Goal: Task Accomplishment & Management: Manage account settings

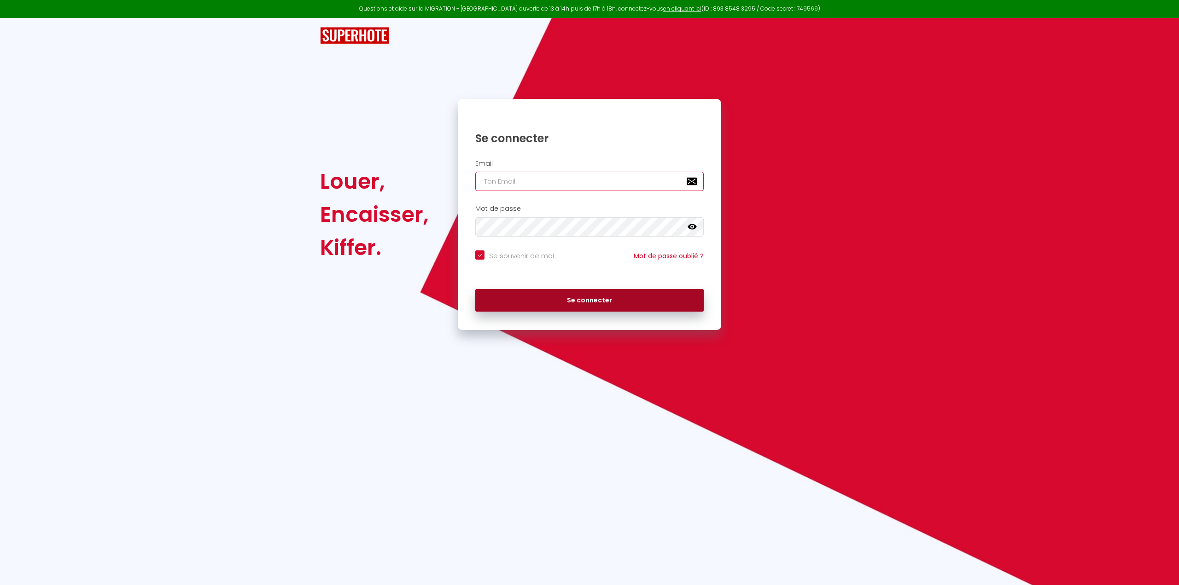
type input "[EMAIL_ADDRESS][DOMAIN_NAME]"
click at [580, 297] on button "Se connecter" at bounding box center [589, 300] width 228 height 23
checkbox input "true"
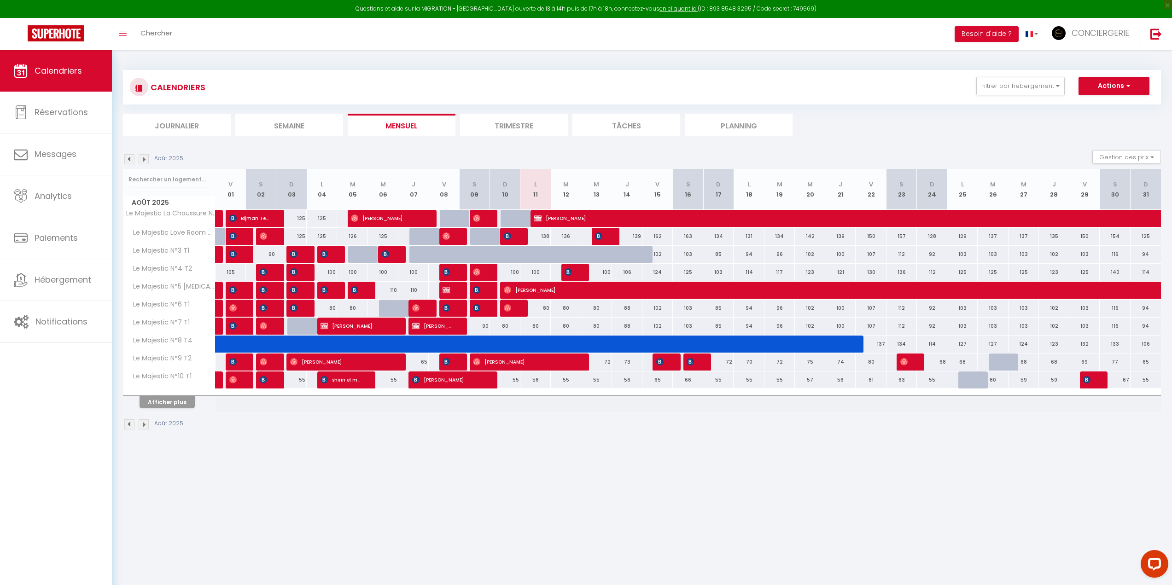
click at [131, 154] on img at bounding box center [129, 159] width 10 height 10
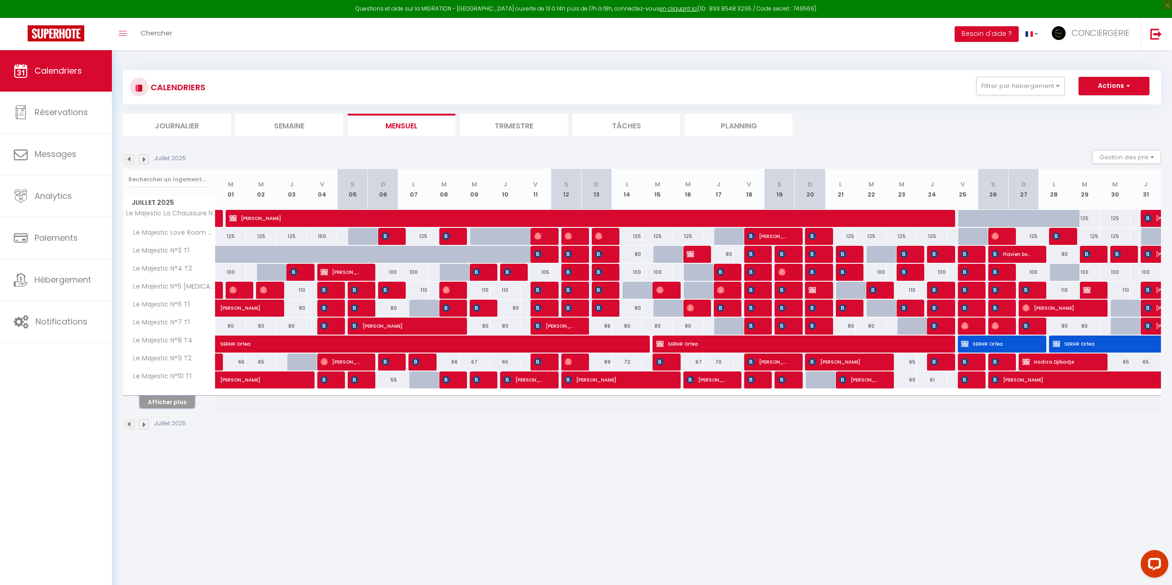
click at [183, 404] on button "Afficher plus" at bounding box center [167, 402] width 55 height 12
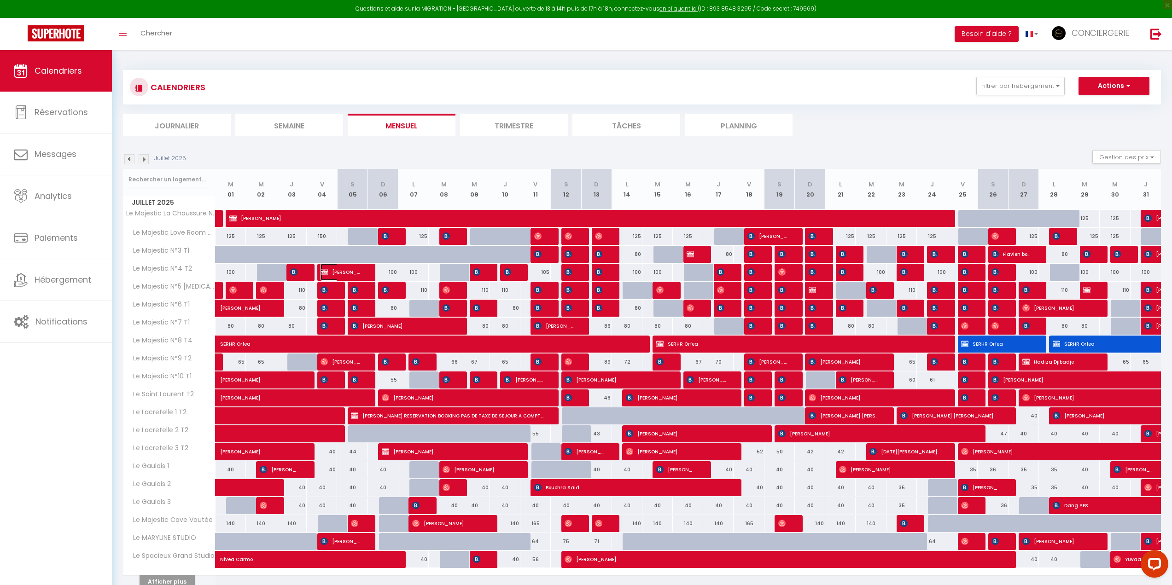
click at [351, 268] on span "[PERSON_NAME]" at bounding box center [340, 271] width 41 height 17
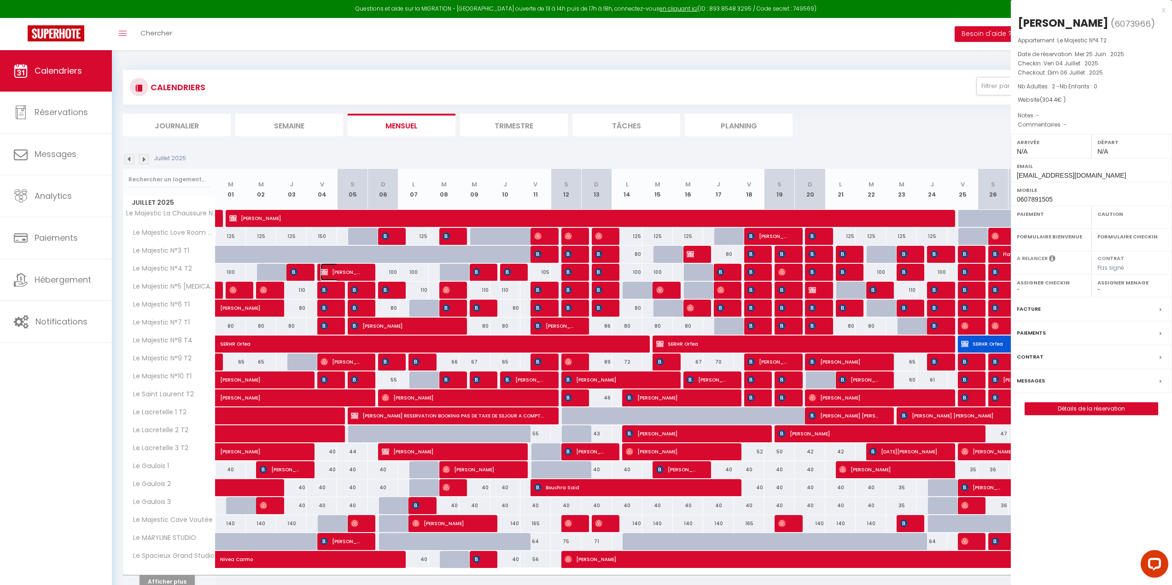
select select "OK"
select select "KO"
select select "0"
select select "1"
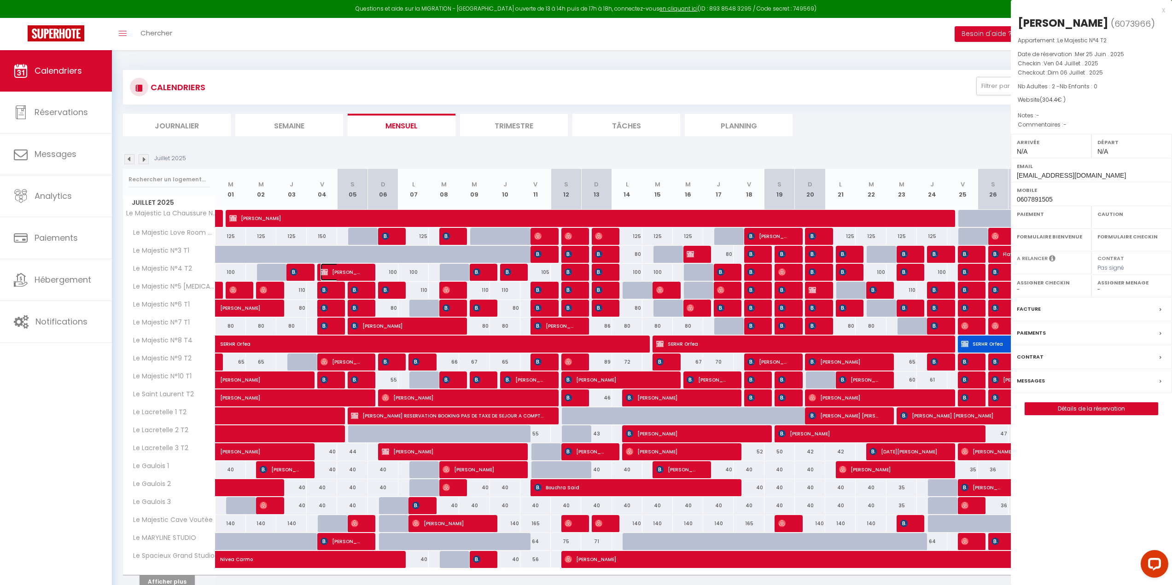
select select
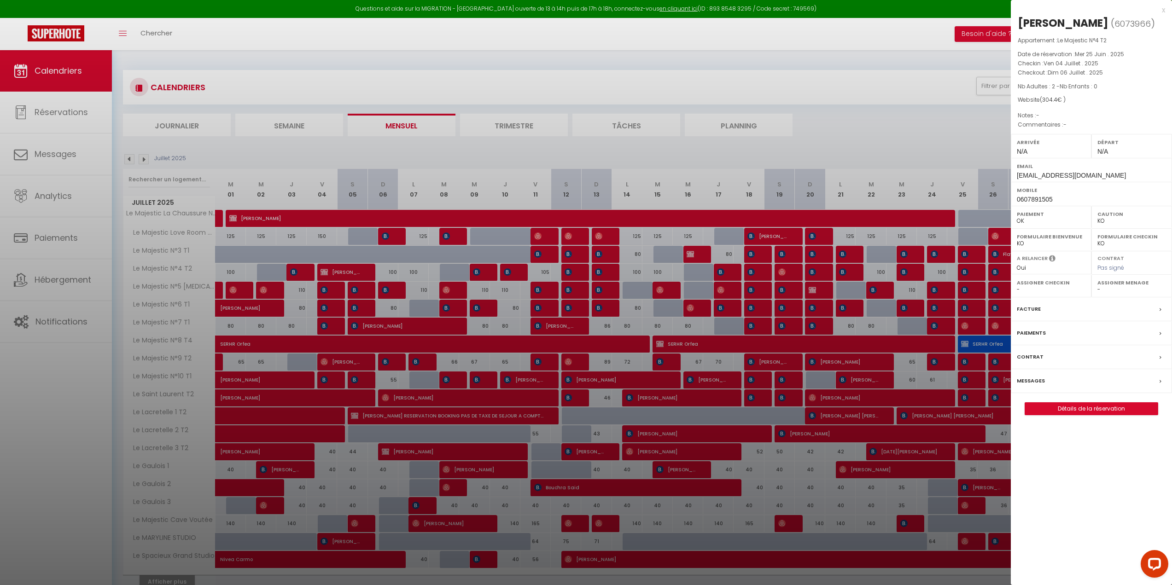
click at [542, 375] on div at bounding box center [586, 292] width 1172 height 585
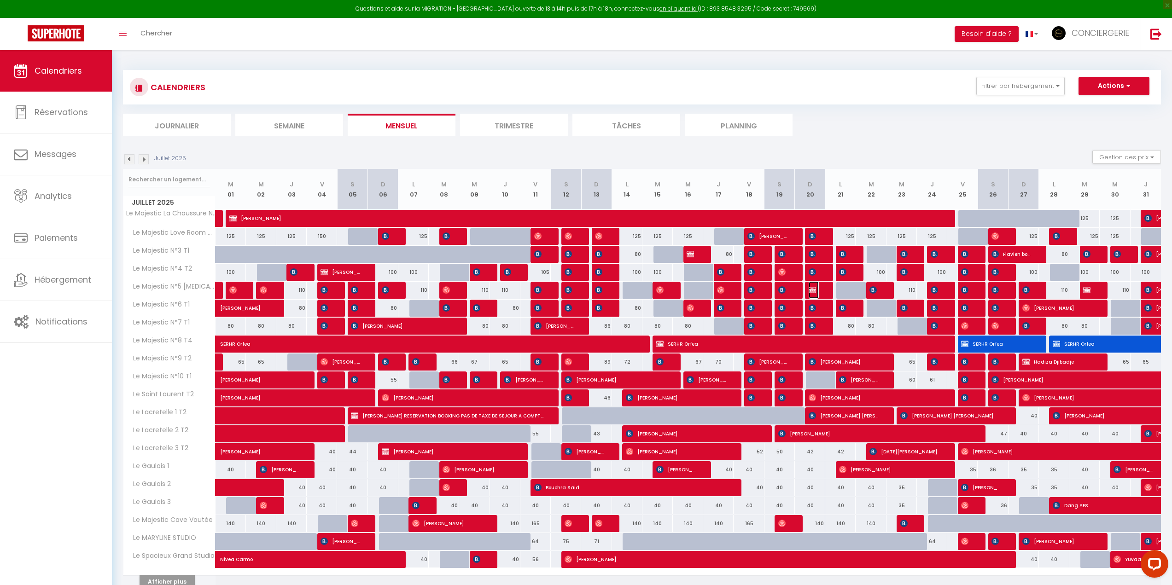
click at [812, 288] on img at bounding box center [811, 289] width 7 height 7
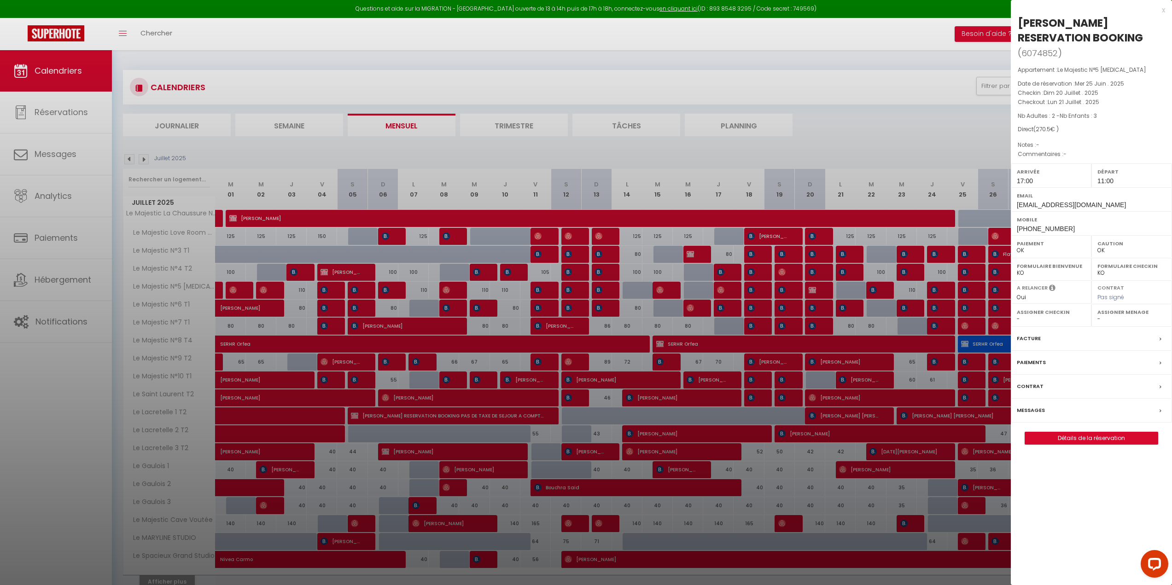
click at [736, 388] on div at bounding box center [586, 292] width 1172 height 585
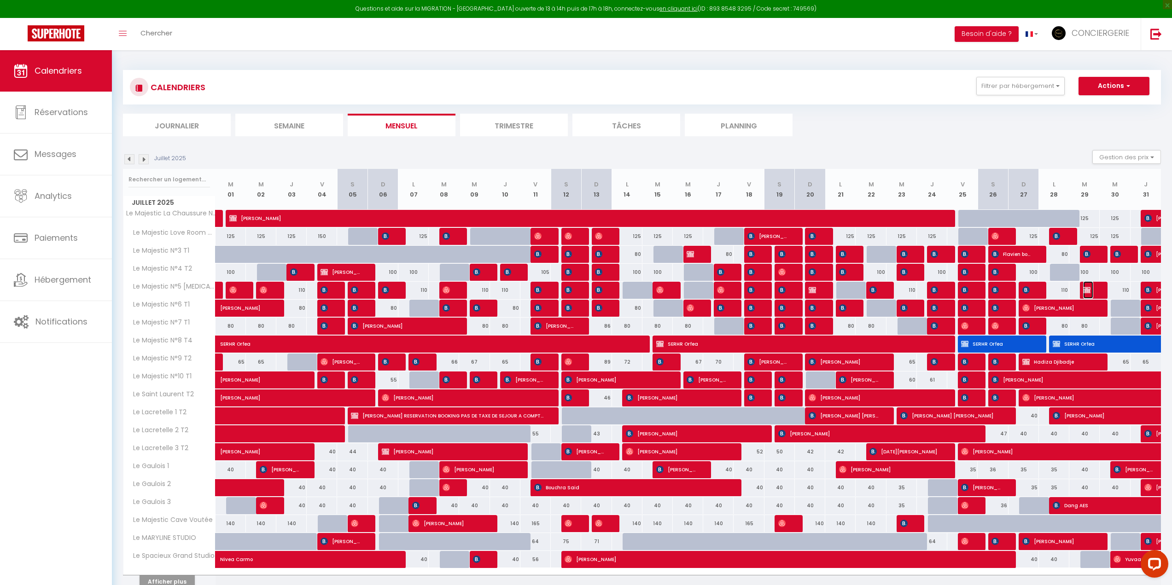
click at [1090, 289] on img at bounding box center [1086, 289] width 7 height 7
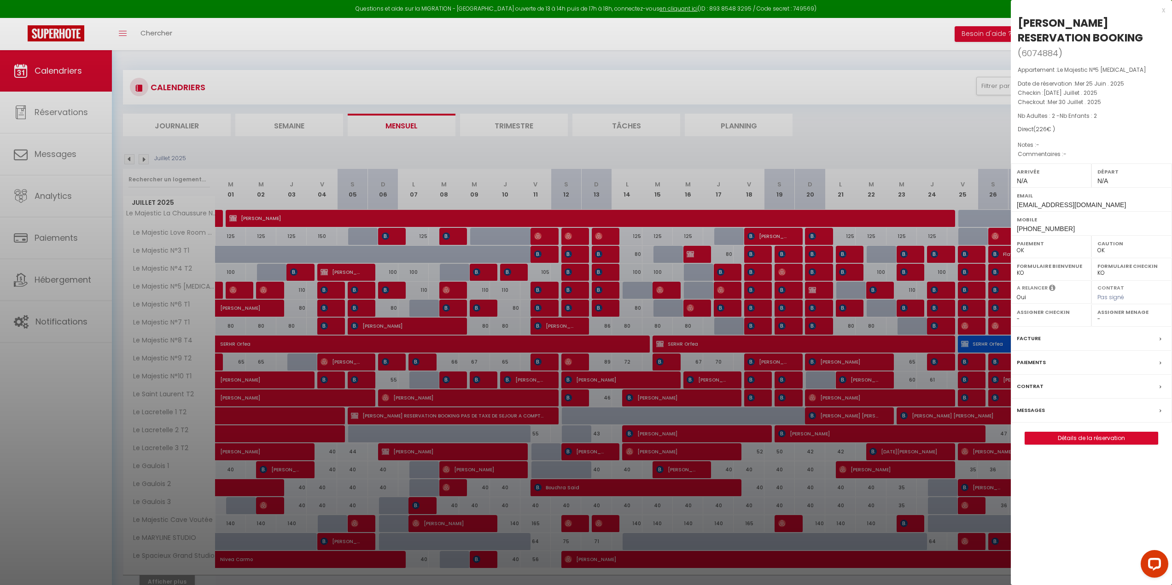
click at [1090, 289] on div "A relancer Oui Non" at bounding box center [1051, 291] width 81 height 23
click at [717, 282] on div at bounding box center [586, 292] width 1172 height 585
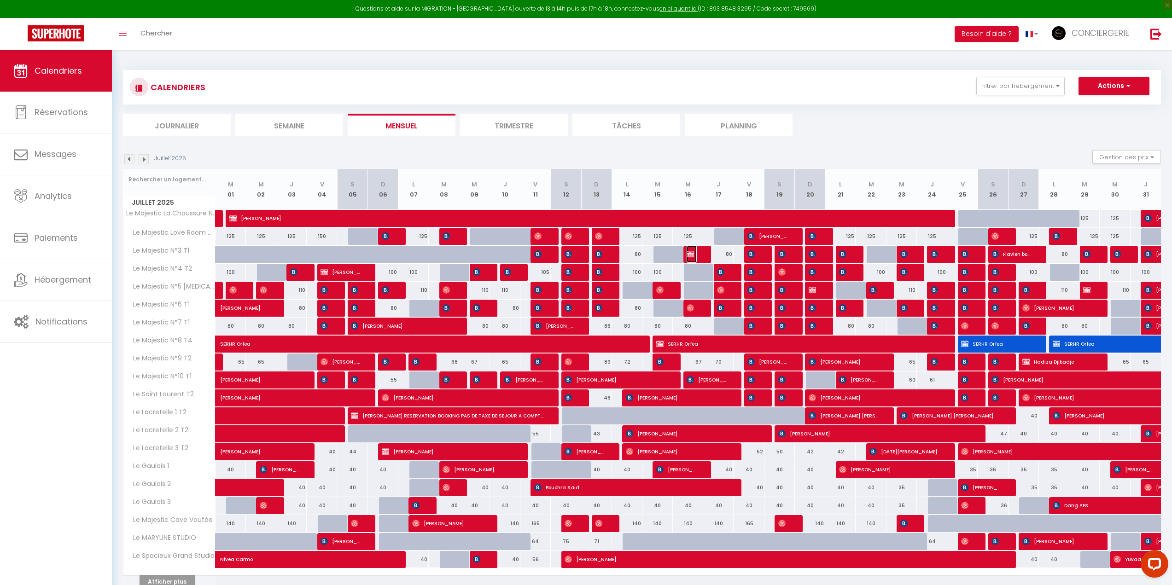
click at [695, 254] on span "[PERSON_NAME]" at bounding box center [691, 253] width 10 height 17
select select "KO"
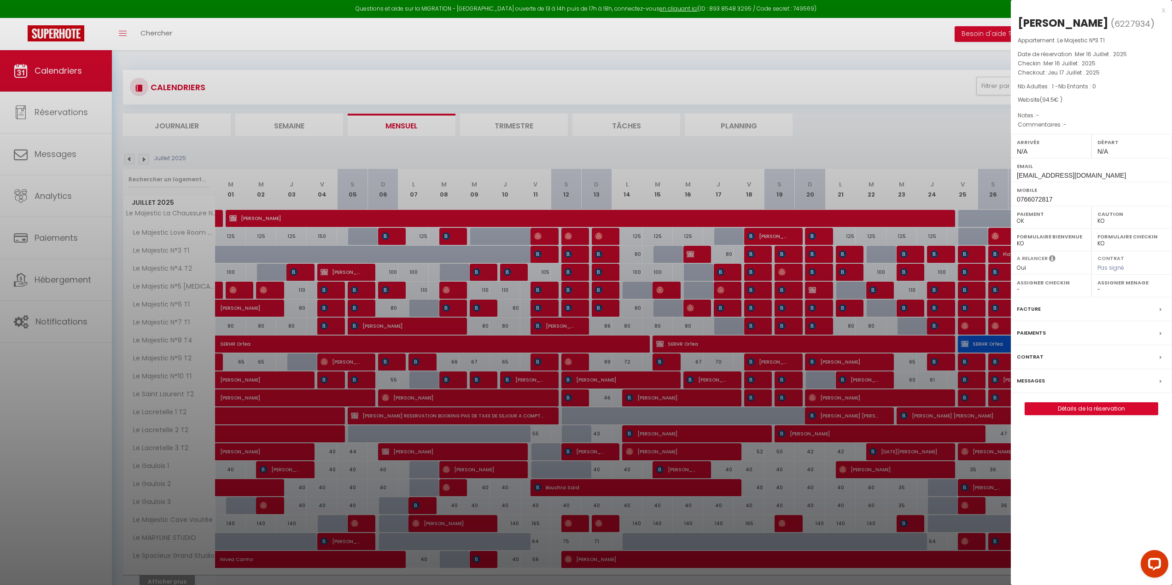
click at [225, 129] on div at bounding box center [586, 292] width 1172 height 585
checkbox input "false"
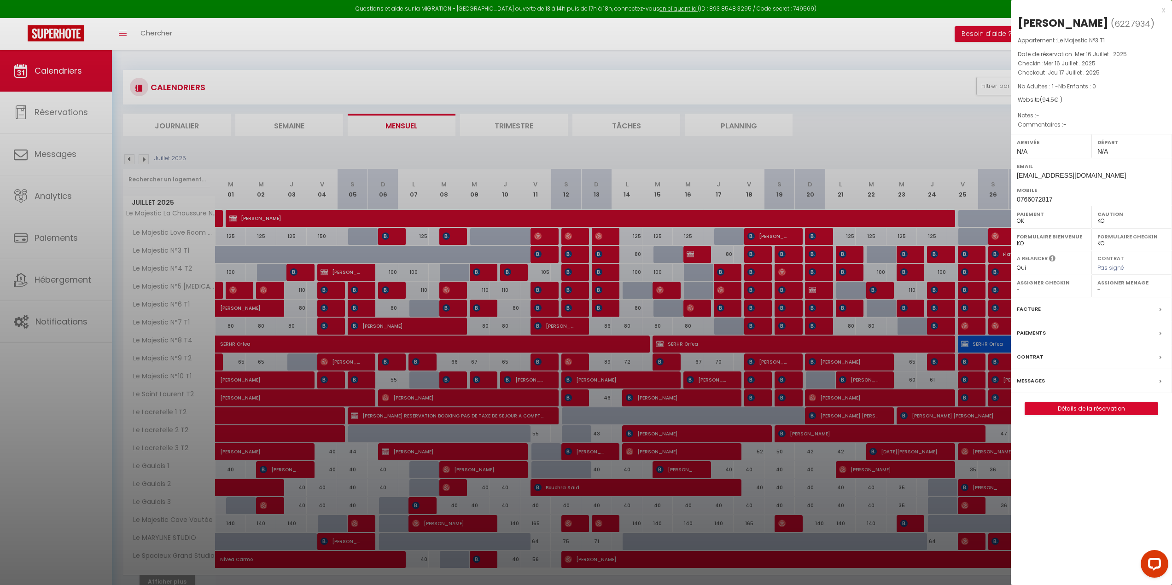
checkbox input "false"
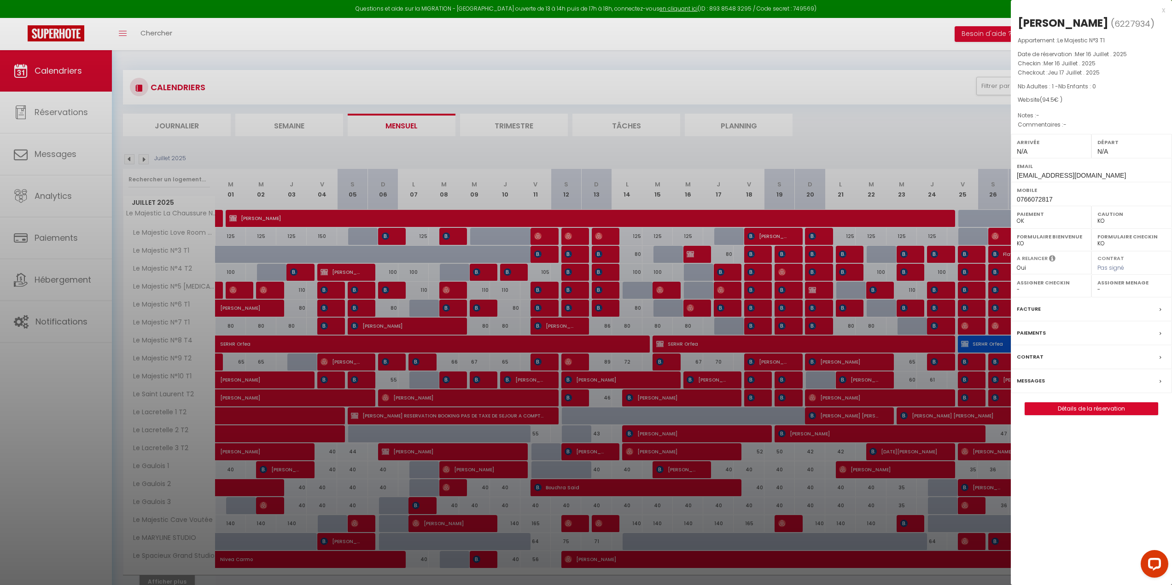
checkbox input "false"
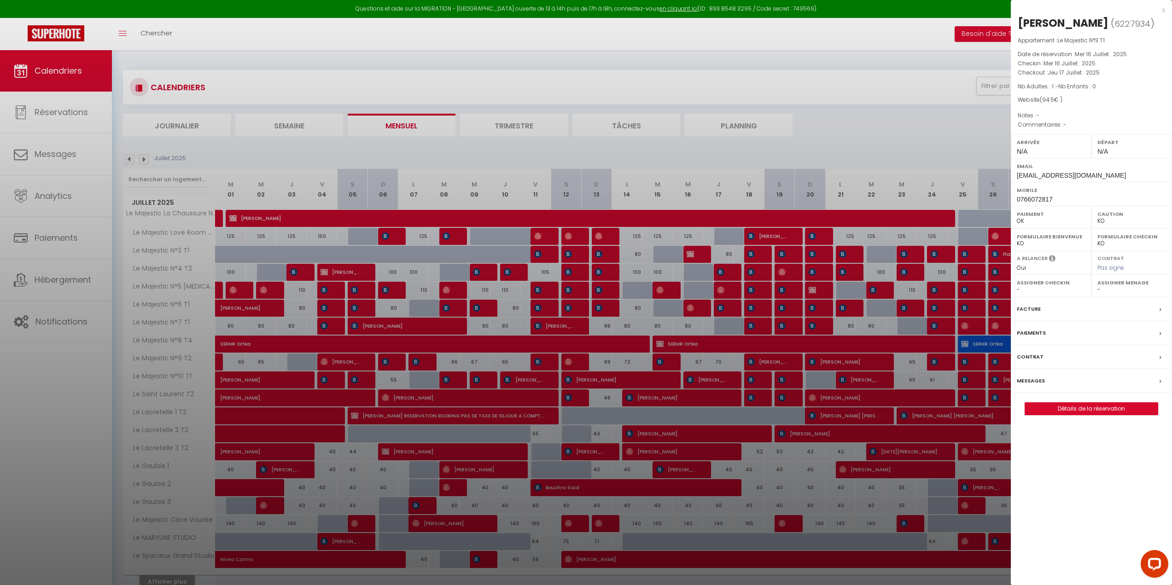
checkbox input "false"
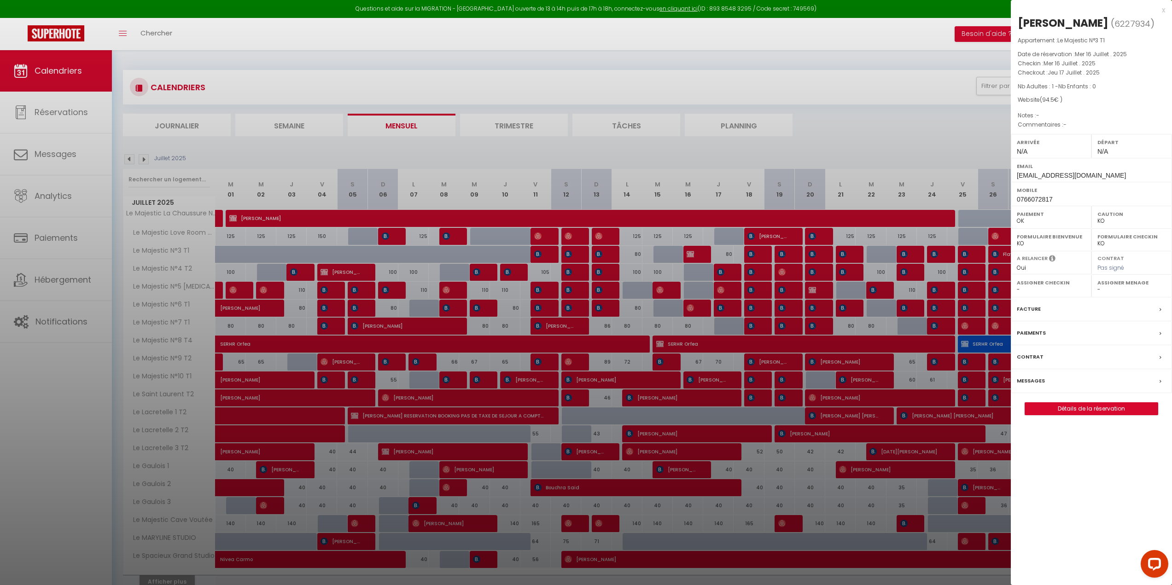
checkbox input "false"
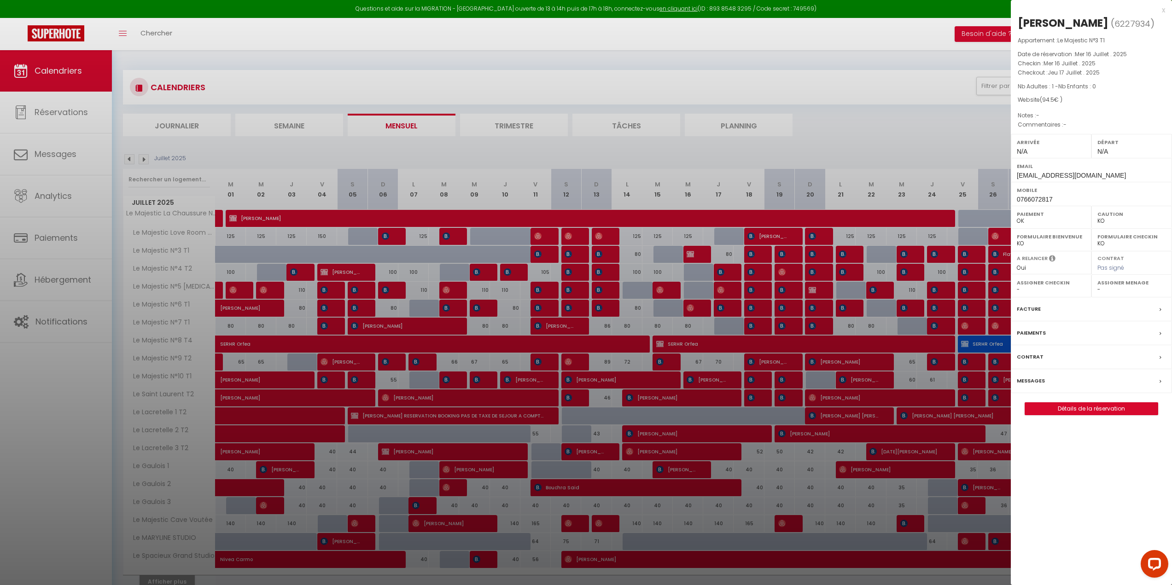
checkbox input "false"
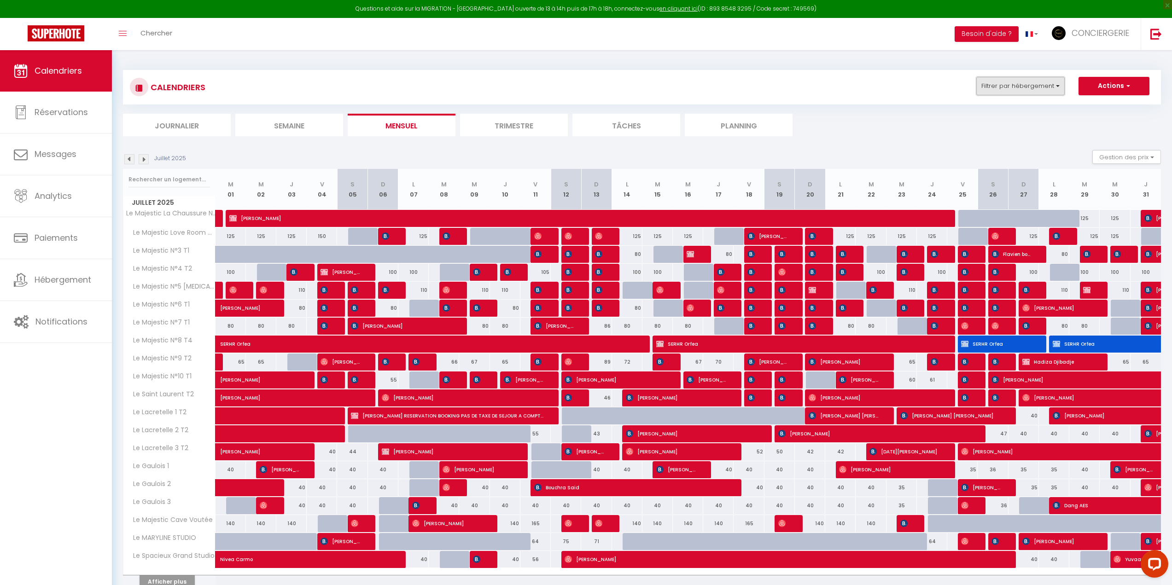
click at [1036, 86] on button "Filtrer par hébergement" at bounding box center [1020, 86] width 88 height 18
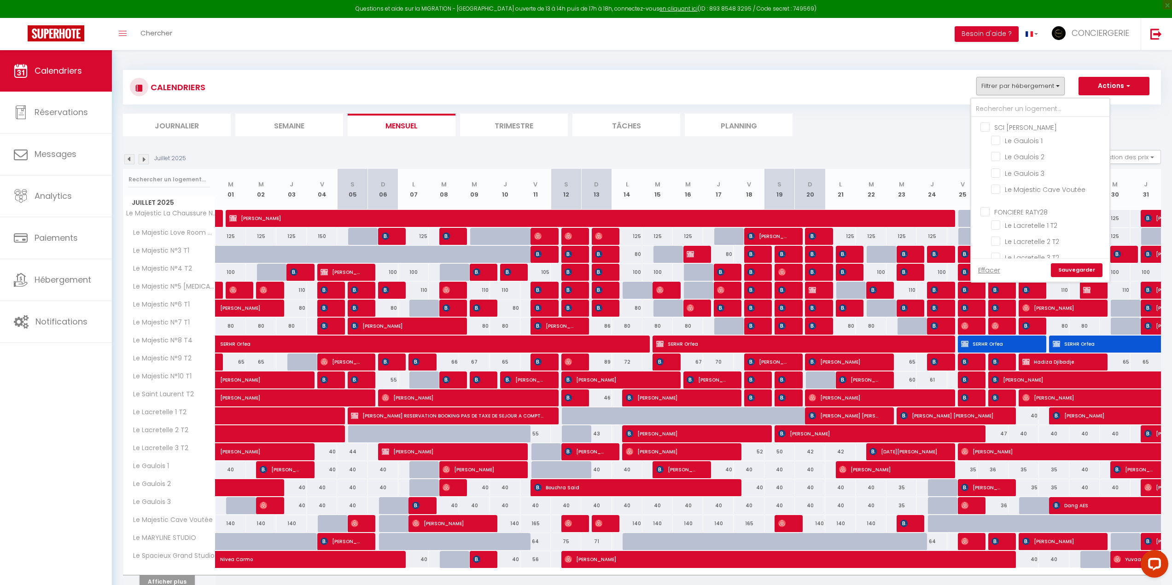
click at [1006, 126] on input "SCI [PERSON_NAME]" at bounding box center [1049, 126] width 138 height 9
checkbox input "true"
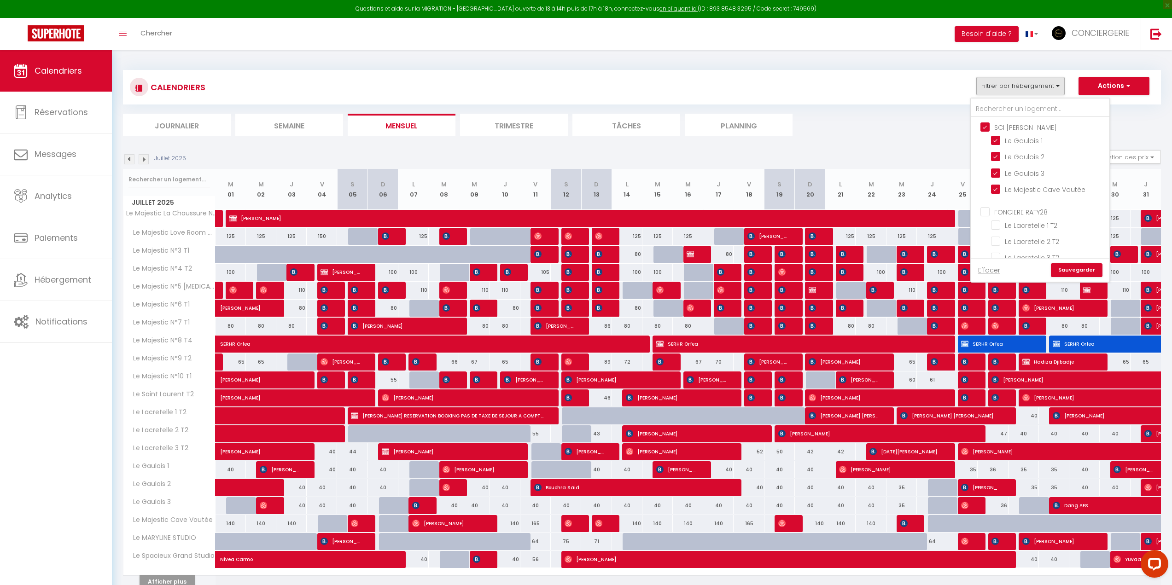
checkbox input "true"
checkbox input "false"
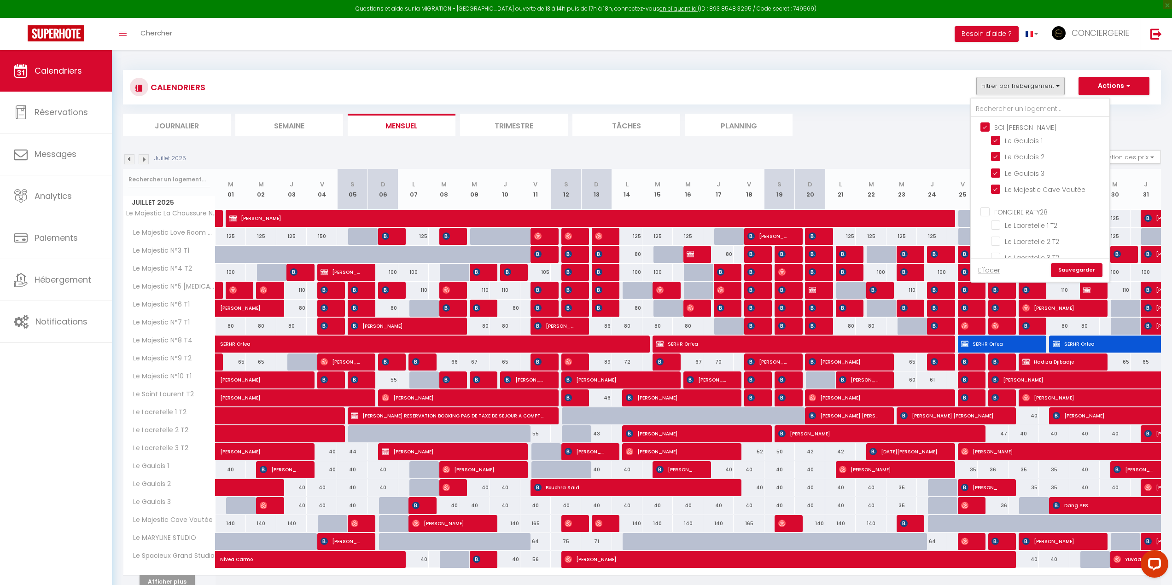
checkbox input "false"
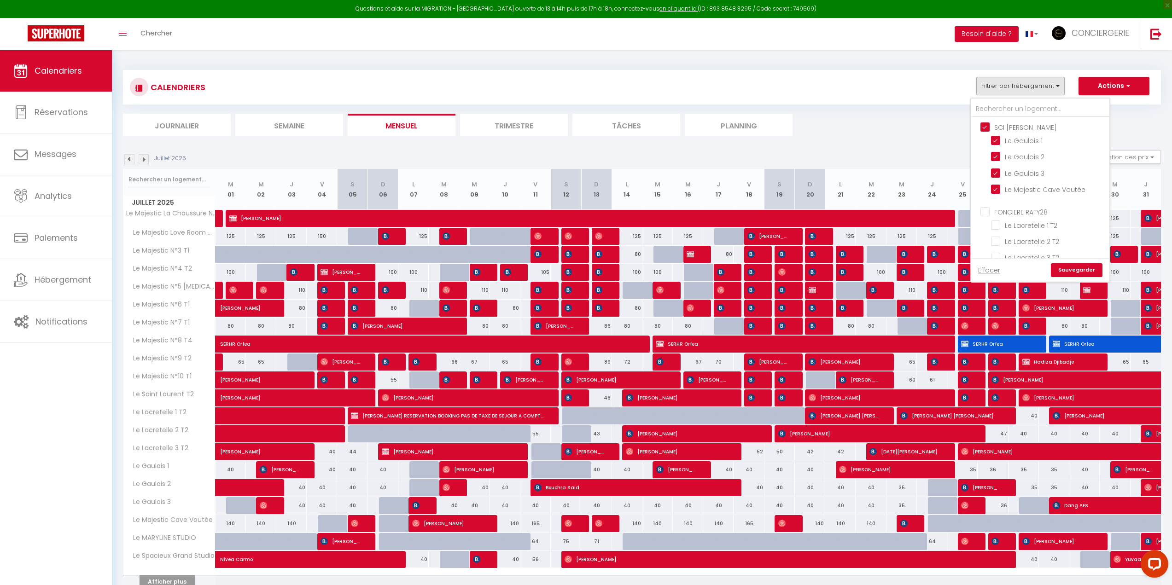
checkbox input "false"
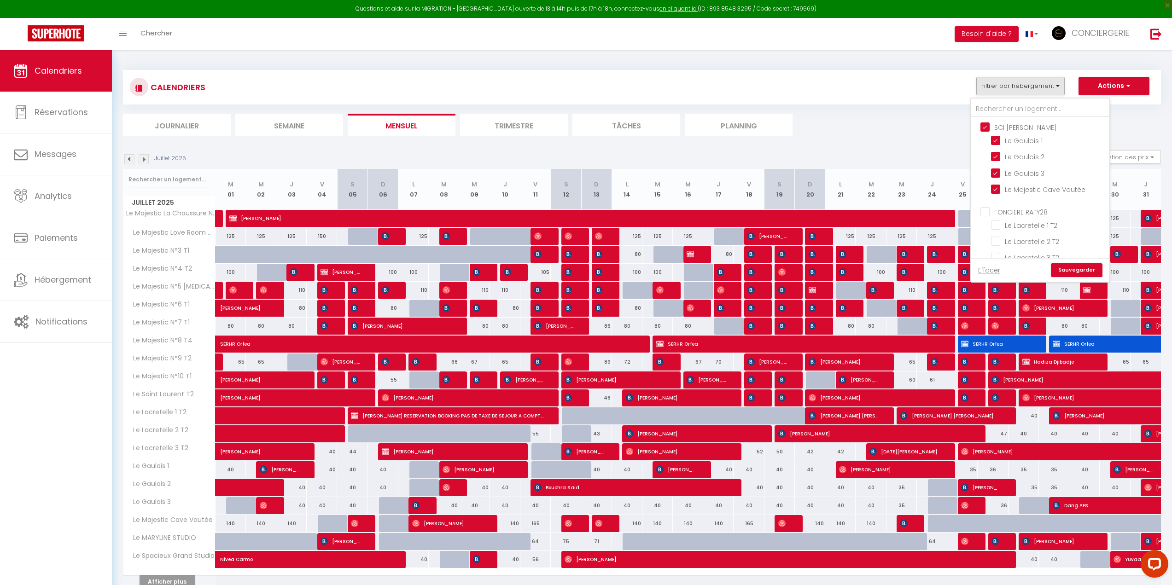
checkbox input "false"
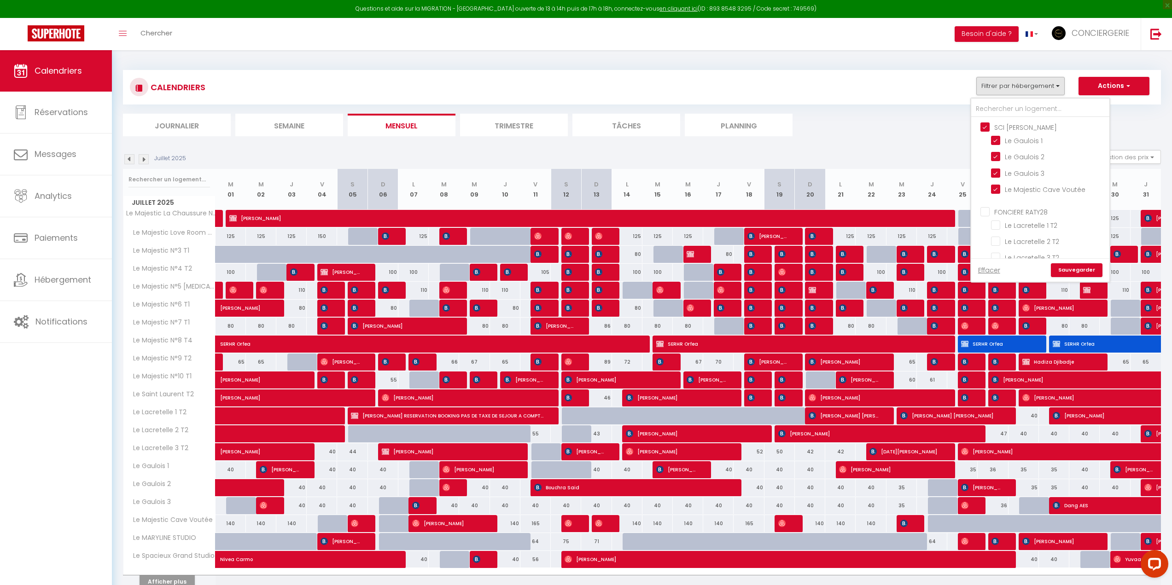
checkbox input "false"
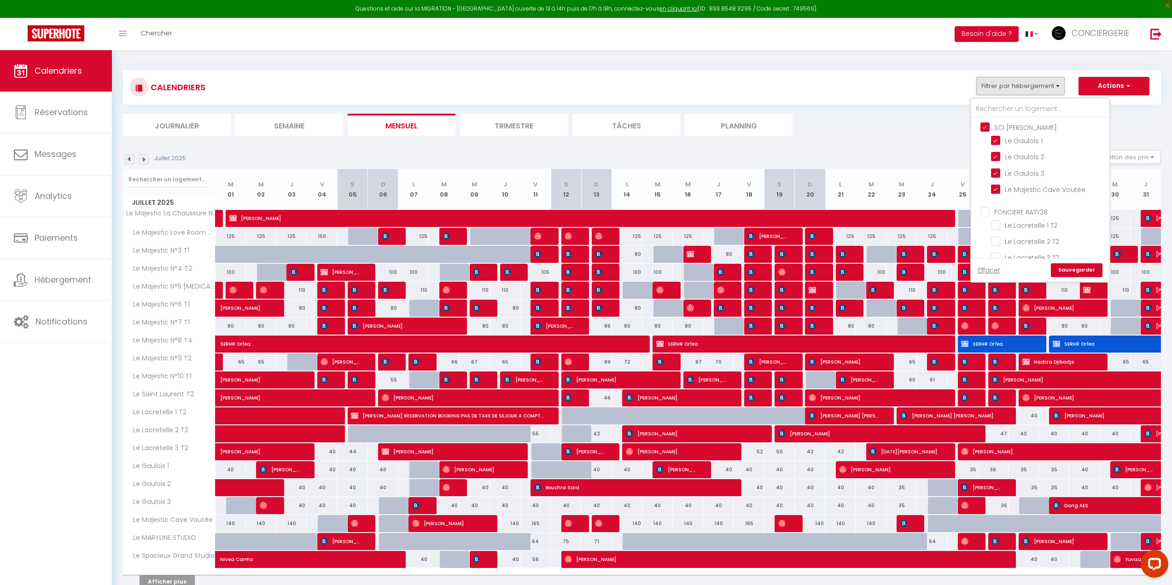
click at [1081, 266] on link "Sauvegarder" at bounding box center [1077, 270] width 52 height 14
